Goal: Information Seeking & Learning: Understand process/instructions

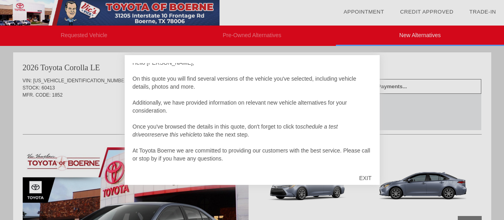
scroll to position [8, 0]
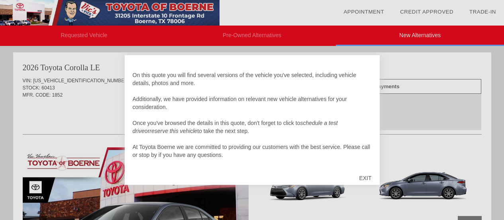
click at [366, 175] on div "EXIT" at bounding box center [365, 178] width 28 height 24
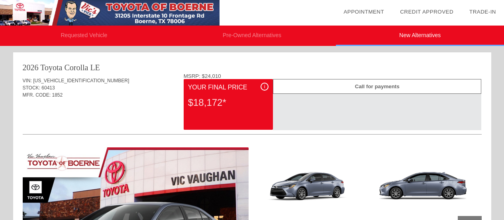
click at [263, 86] on div "i" at bounding box center [265, 87] width 8 height 8
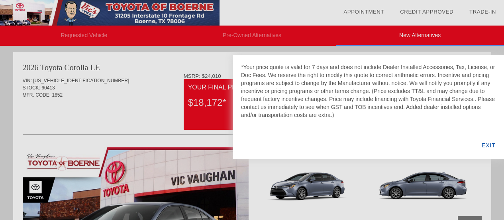
click at [486, 143] on div "EXIT" at bounding box center [489, 145] width 31 height 27
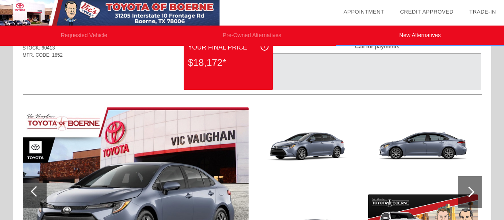
scroll to position [80, 0]
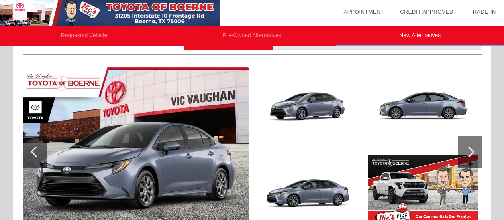
click at [470, 149] on div at bounding box center [469, 151] width 11 height 11
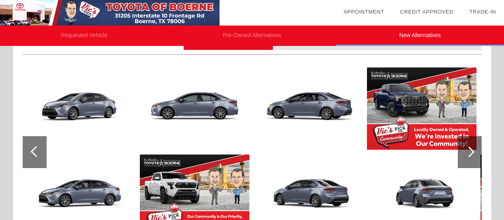
click at [470, 149] on div at bounding box center [469, 151] width 11 height 11
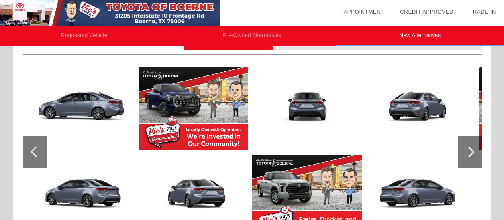
click at [470, 149] on div at bounding box center [469, 151] width 11 height 11
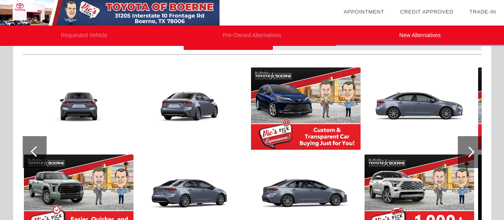
click at [470, 149] on div at bounding box center [469, 151] width 11 height 11
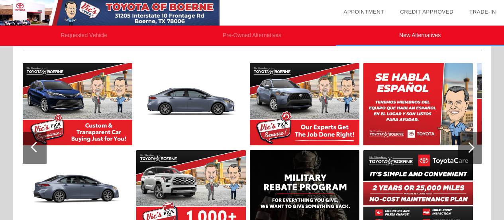
scroll to position [120, 0]
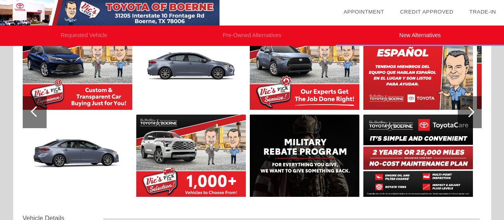
click at [328, 173] on img at bounding box center [305, 155] width 110 height 82
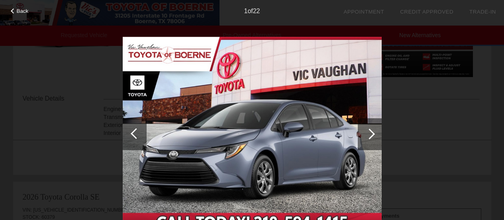
scroll to position [279, 0]
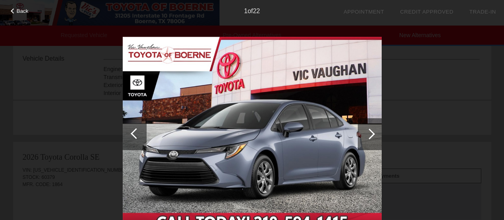
click at [372, 134] on div at bounding box center [369, 133] width 11 height 11
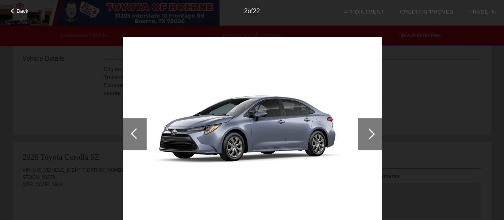
click at [372, 134] on div at bounding box center [369, 133] width 11 height 11
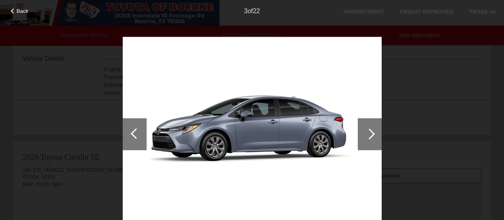
click at [372, 134] on div at bounding box center [369, 133] width 11 height 11
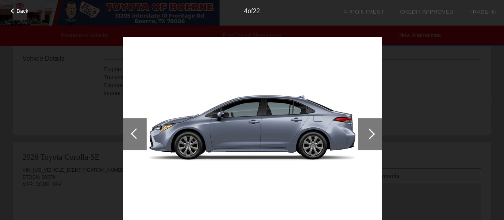
click at [372, 134] on div at bounding box center [369, 133] width 11 height 11
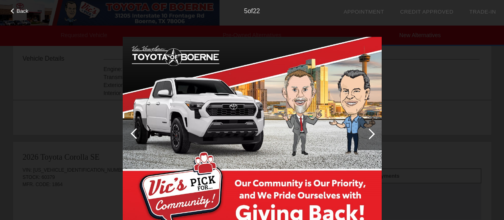
click at [372, 134] on div at bounding box center [369, 133] width 11 height 11
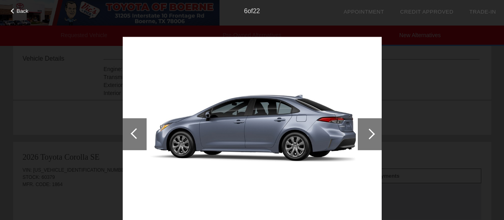
click at [372, 134] on div at bounding box center [369, 133] width 11 height 11
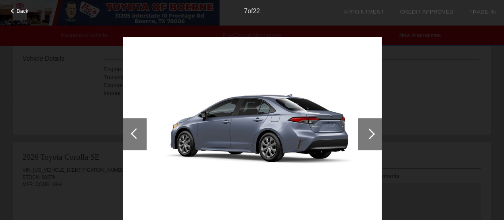
click at [449, 126] on div "Back 7 of 22" at bounding box center [252, 110] width 504 height 220
click at [21, 11] on span "Back" at bounding box center [23, 11] width 12 height 6
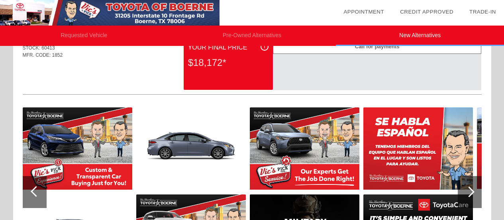
scroll to position [0, 0]
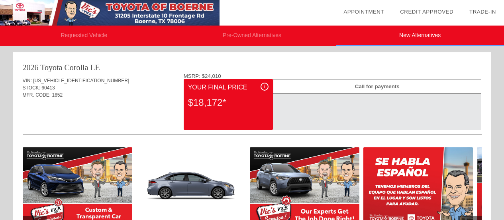
click at [267, 85] on div "i" at bounding box center [265, 87] width 8 height 8
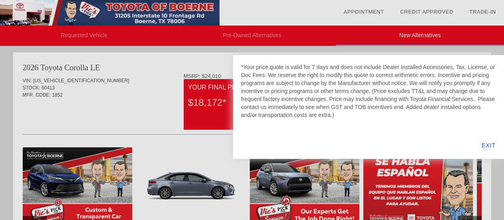
click at [267, 85] on div "*Your price quote is valid for 7 days and does not include Dealer Installed Acc…" at bounding box center [368, 91] width 255 height 56
click at [484, 145] on div "EXIT" at bounding box center [489, 145] width 31 height 27
